Goal: Task Accomplishment & Management: Use online tool/utility

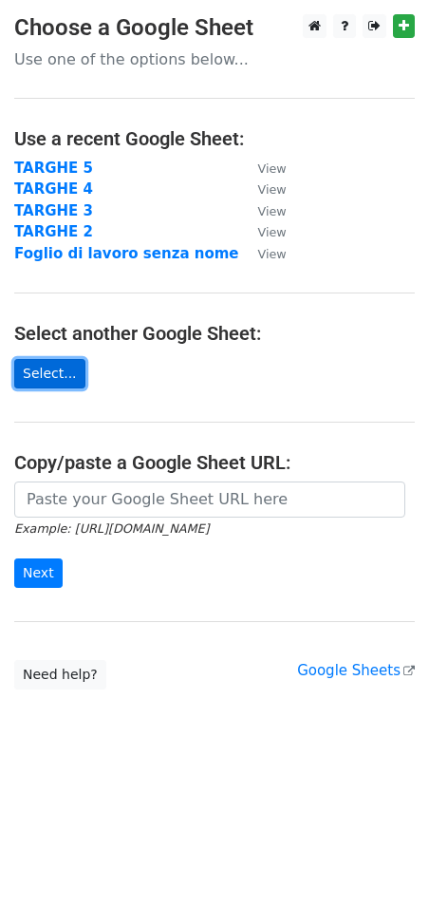
click at [43, 370] on link "Select..." at bounding box center [49, 373] width 71 height 29
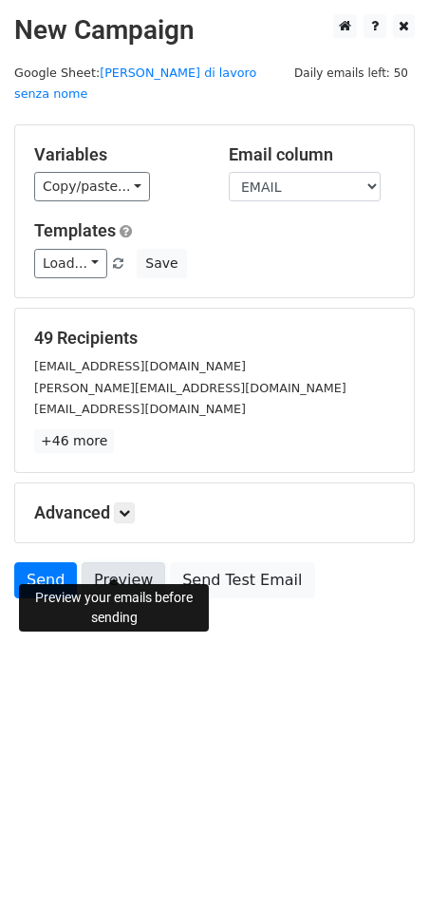
click at [130, 562] on link "Preview" at bounding box center [124, 580] width 84 height 36
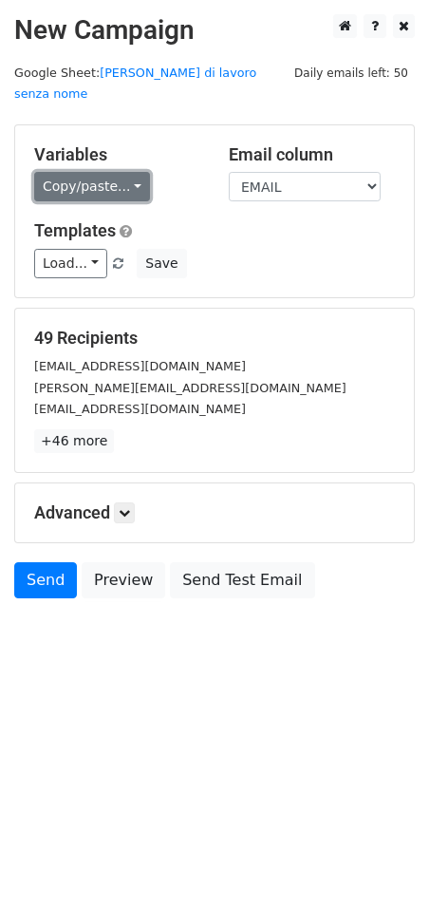
click at [126, 172] on link "Copy/paste..." at bounding box center [92, 186] width 116 height 29
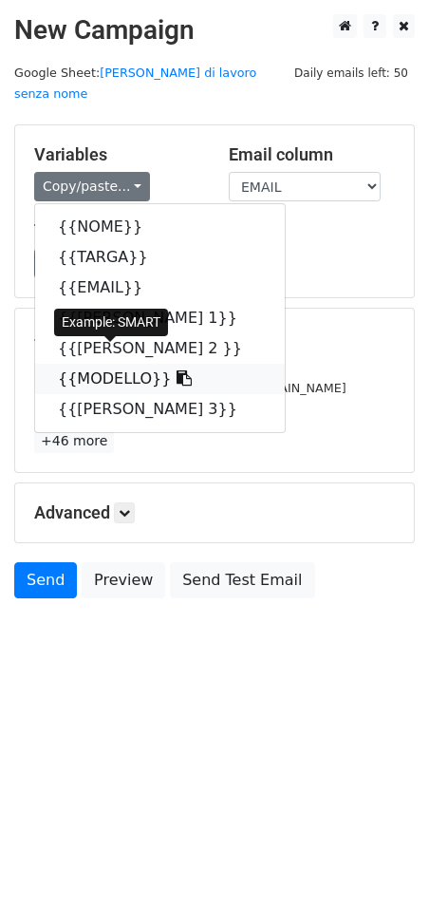
click at [177, 370] on icon at bounding box center [184, 377] width 15 height 15
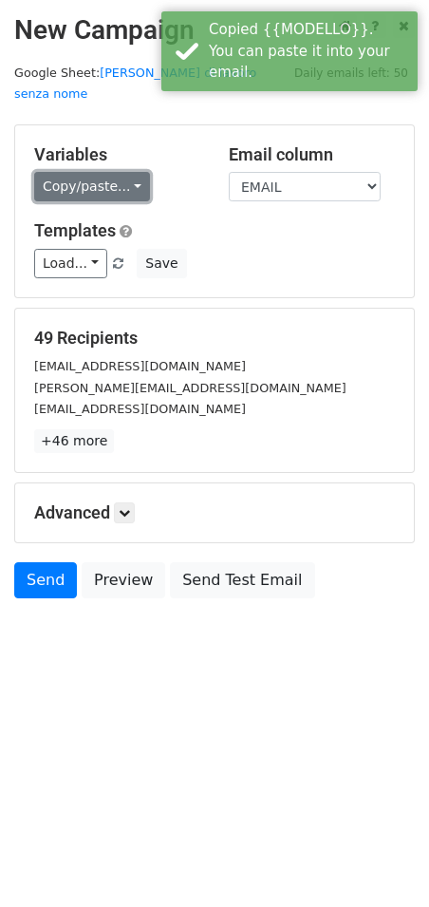
click at [101, 172] on link "Copy/paste..." at bounding box center [92, 186] width 116 height 29
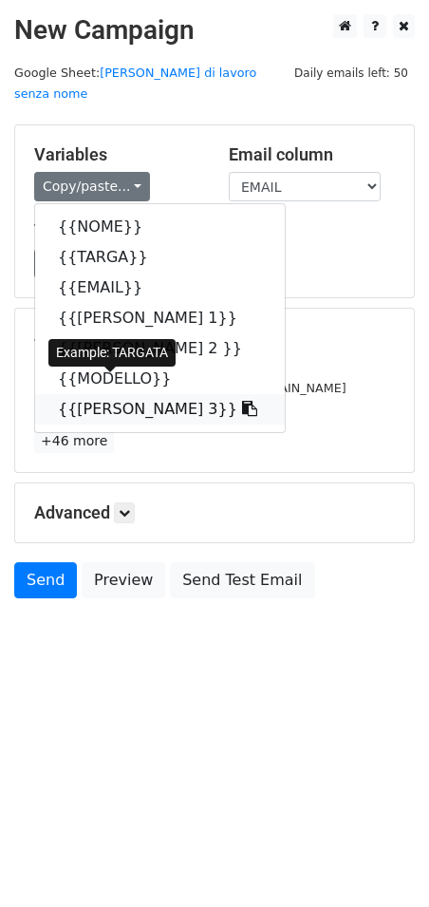
click at [242, 401] on icon at bounding box center [249, 408] width 15 height 15
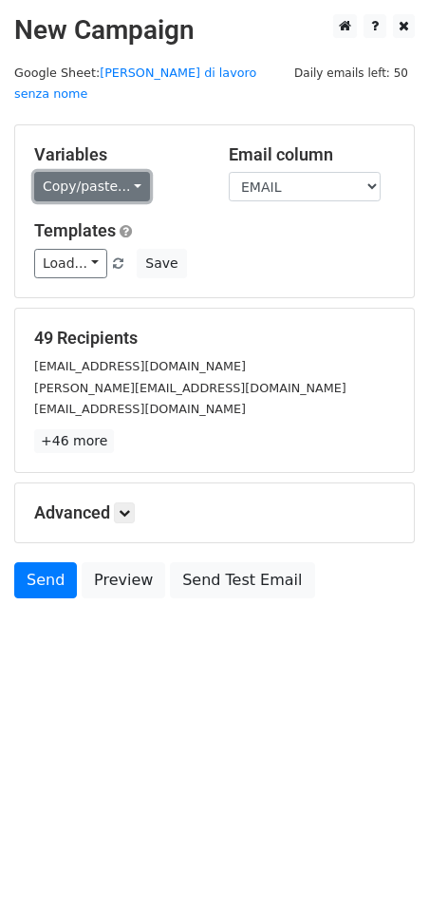
click at [85, 172] on link "Copy/paste..." at bounding box center [92, 186] width 116 height 29
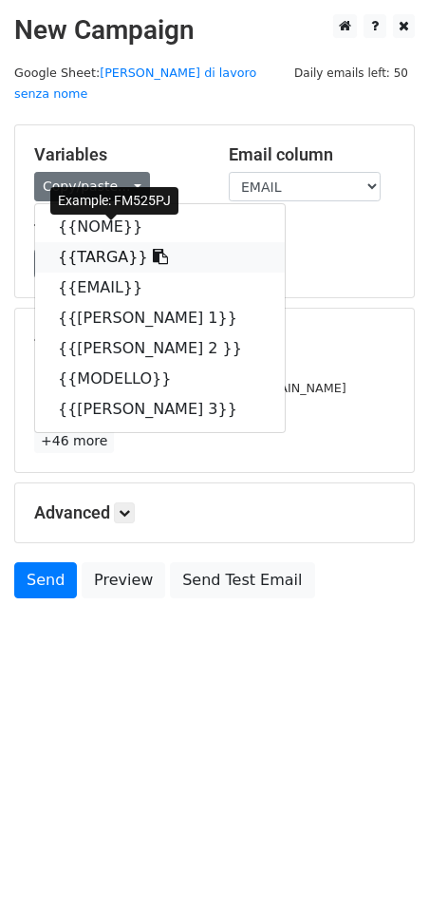
click at [153, 249] on icon at bounding box center [160, 256] width 15 height 15
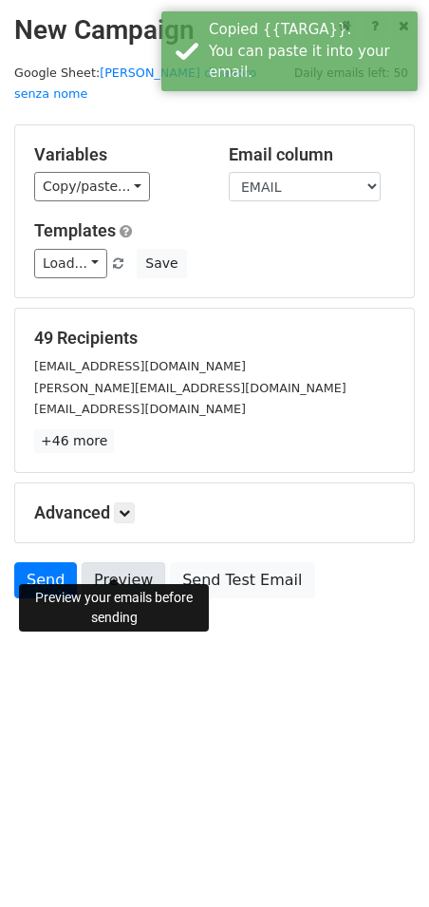
click at [108, 566] on link "Preview" at bounding box center [124, 580] width 84 height 36
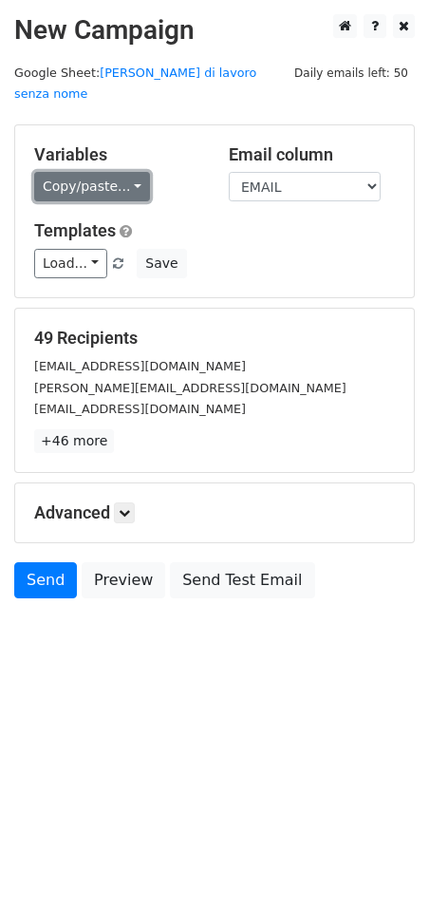
click at [62, 172] on link "Copy/paste..." at bounding box center [92, 186] width 116 height 29
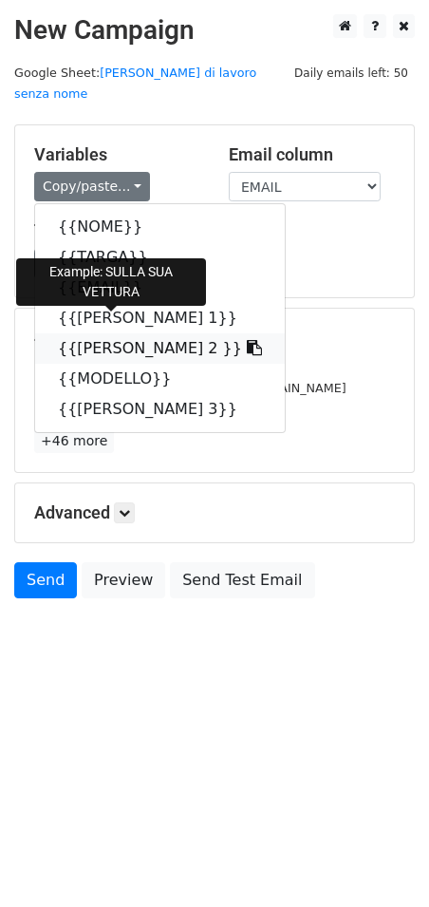
click at [247, 340] on icon at bounding box center [254, 347] width 15 height 15
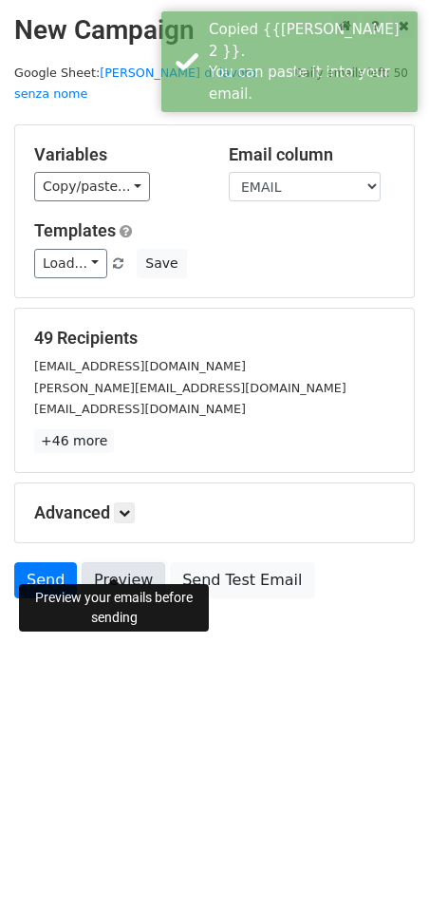
click at [107, 562] on link "Preview" at bounding box center [124, 580] width 84 height 36
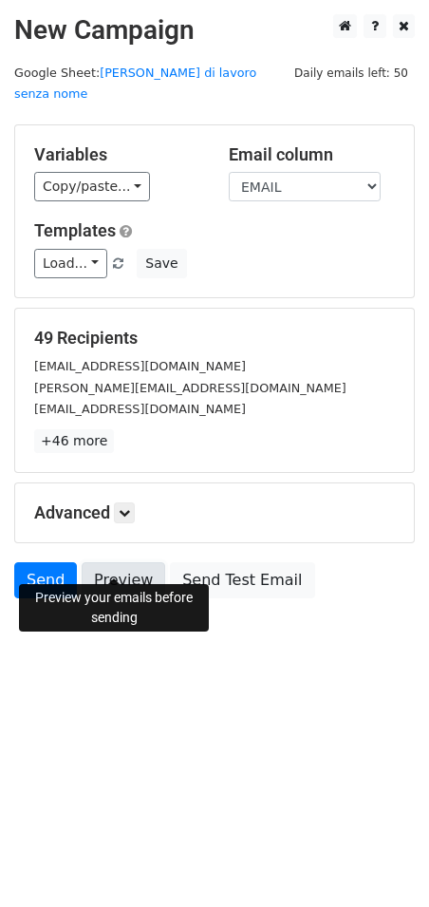
click at [127, 563] on link "Preview" at bounding box center [124, 580] width 84 height 36
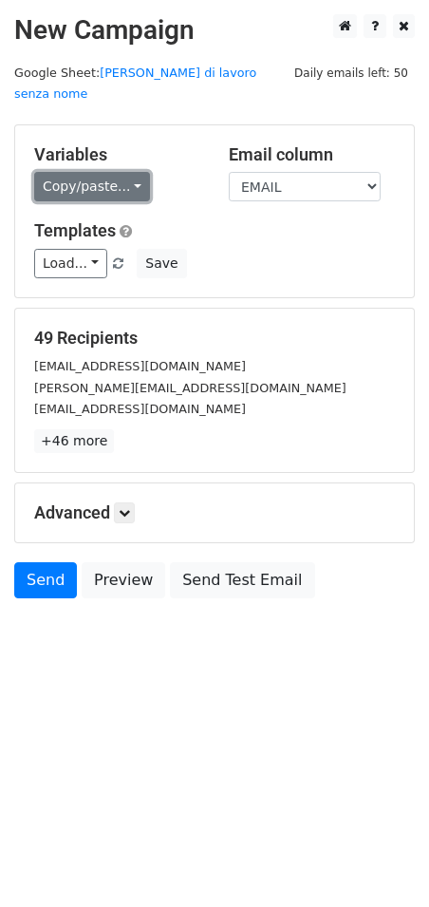
click at [79, 172] on link "Copy/paste..." at bounding box center [92, 186] width 116 height 29
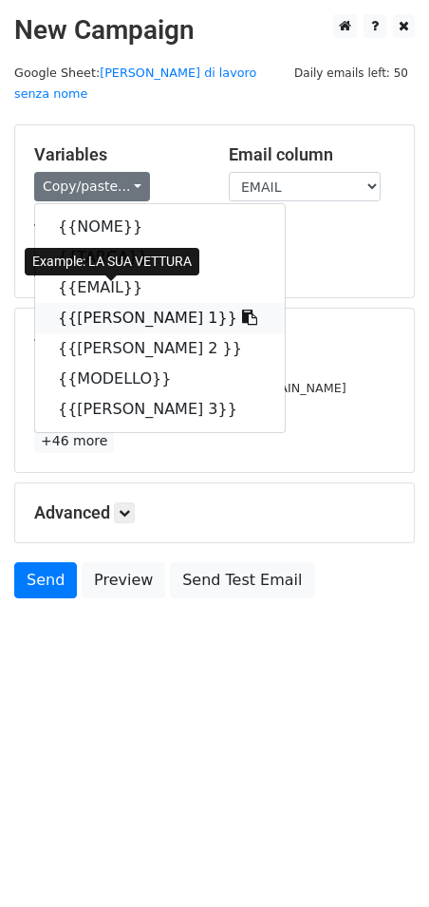
click at [242, 309] on icon at bounding box center [249, 316] width 15 height 15
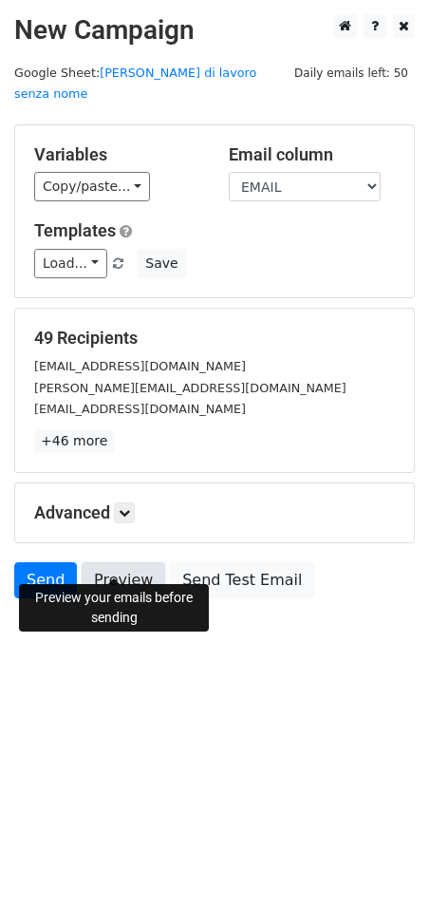
click at [119, 562] on link "Preview" at bounding box center [124, 580] width 84 height 36
click at [33, 562] on link "Send" at bounding box center [45, 580] width 63 height 36
